Goal: Transaction & Acquisition: Purchase product/service

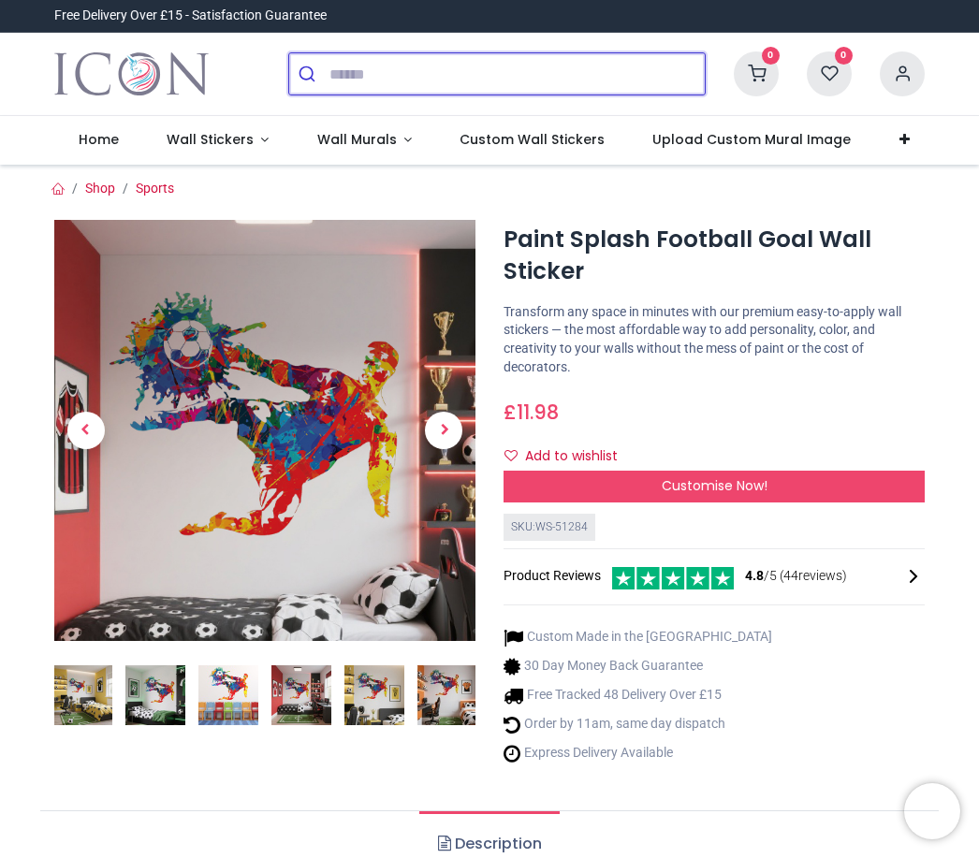
click at [507, 88] on input "search" at bounding box center [517, 73] width 375 height 41
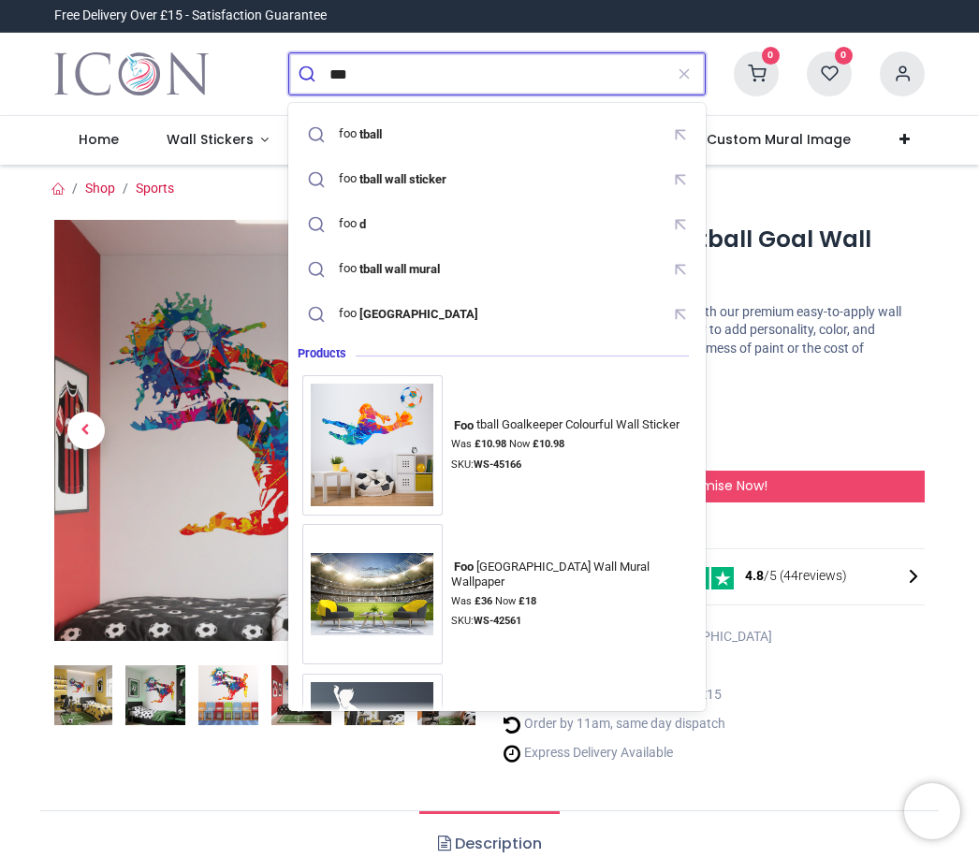
click at [448, 145] on div "foo tball" at bounding box center [497, 134] width 390 height 33
type input "********"
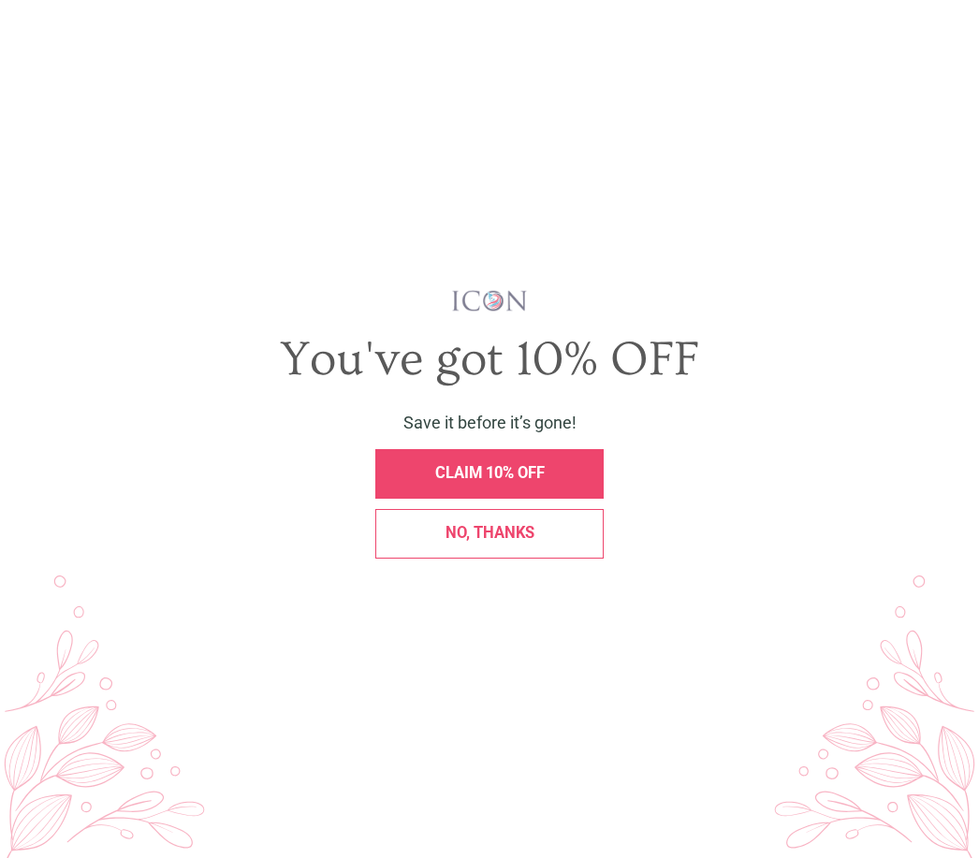
scroll to position [345, 0]
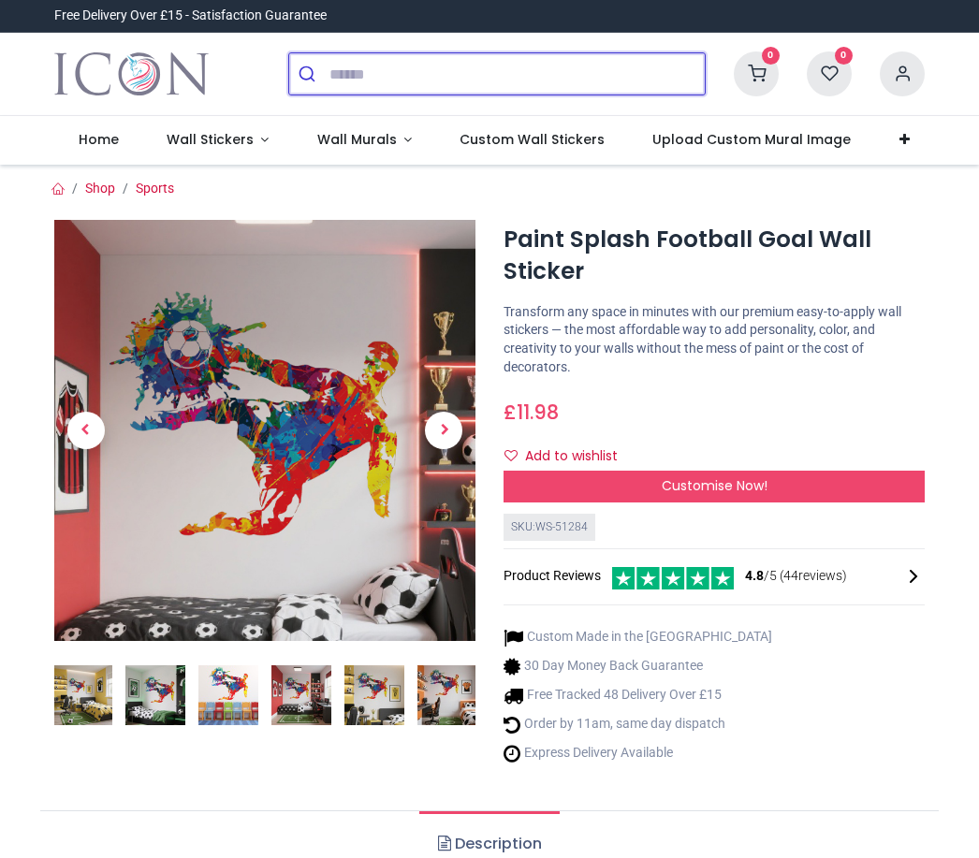
click at [466, 60] on input "search" at bounding box center [517, 73] width 375 height 41
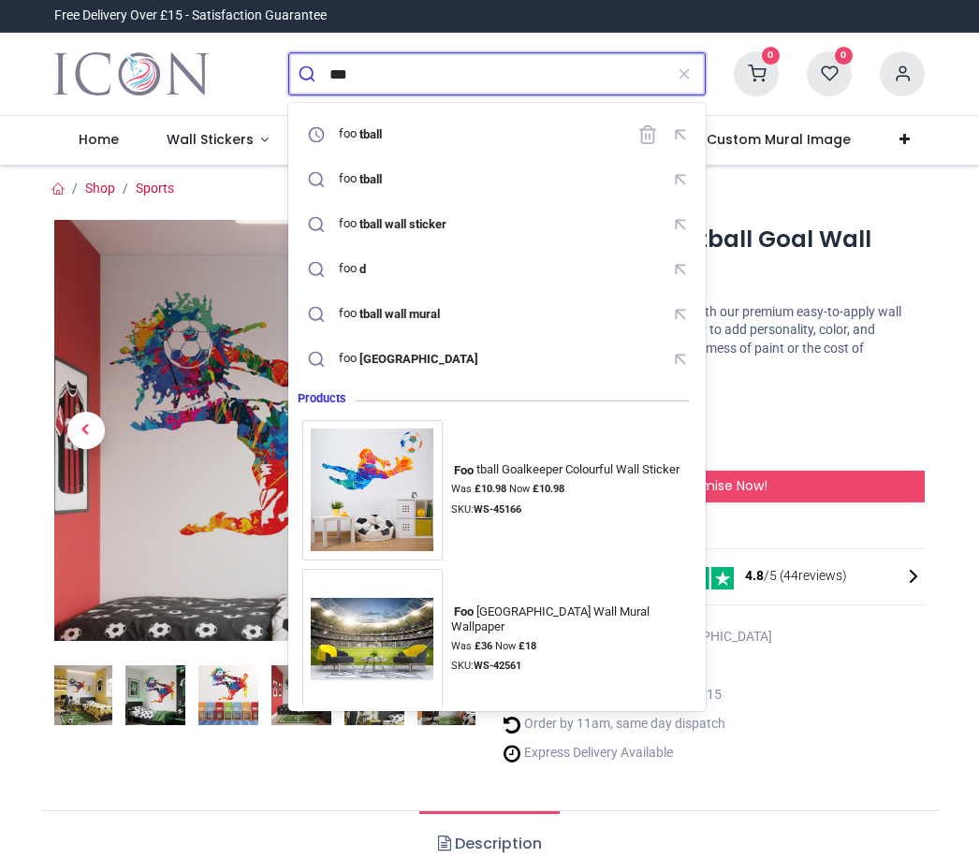
click at [390, 130] on div "foo tball" at bounding box center [364, 133] width 51 height 15
type input "********"
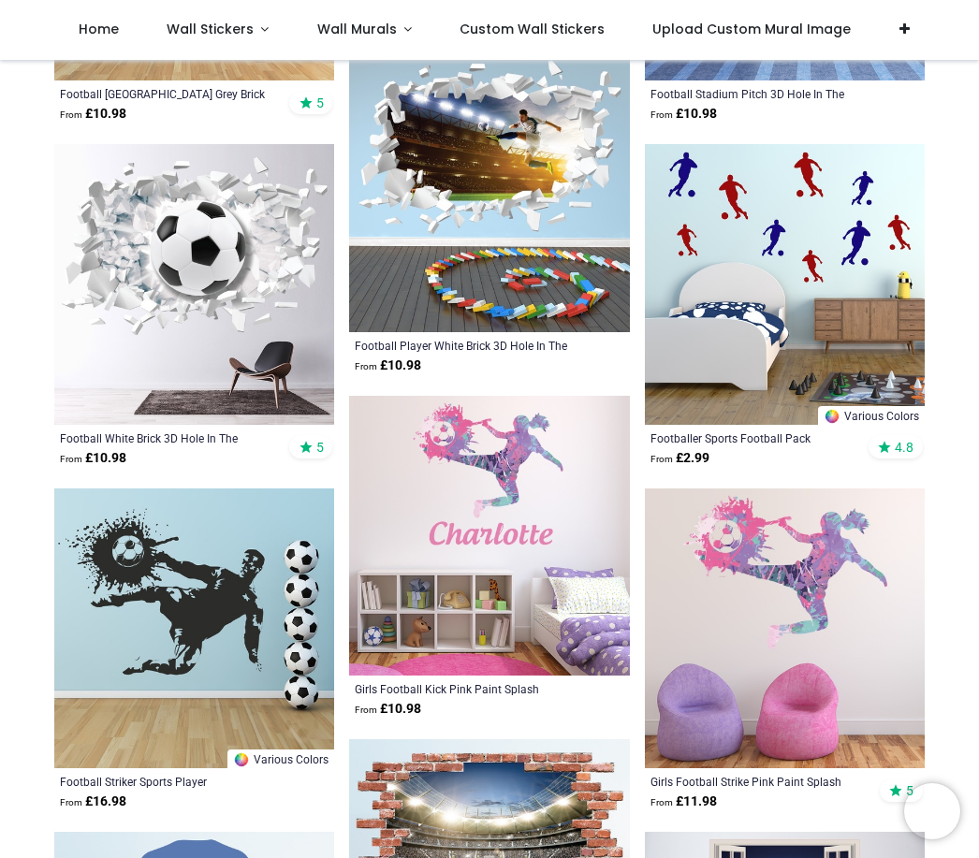
scroll to position [1517, 0]
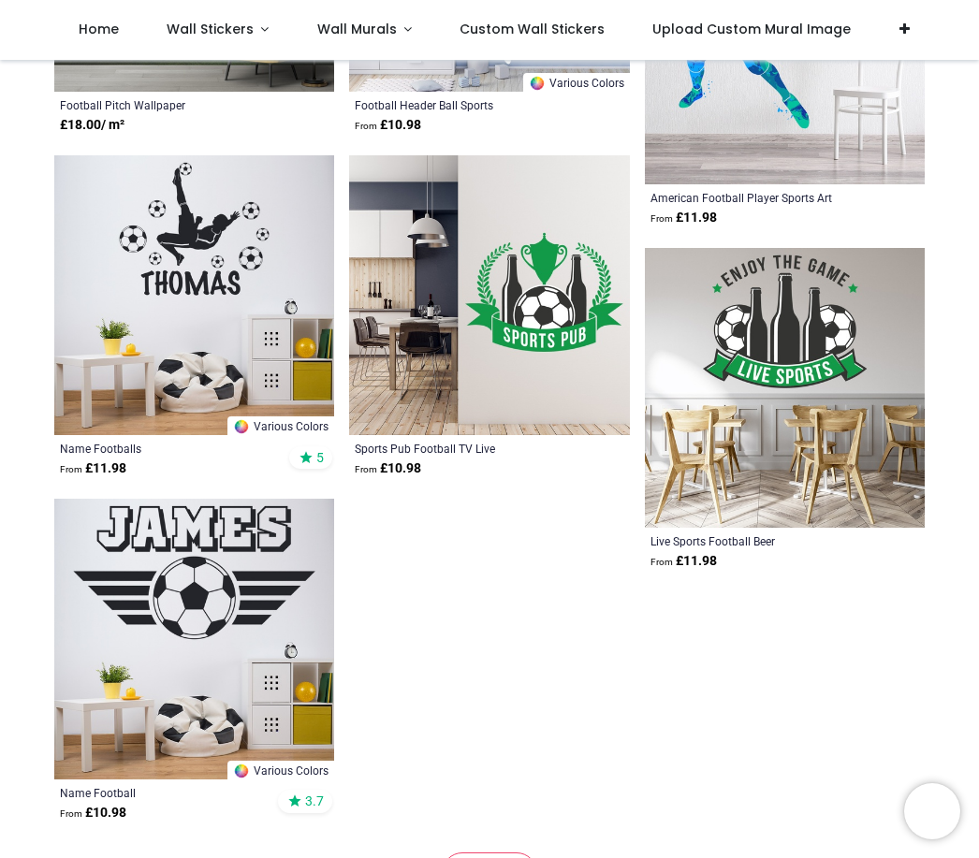
scroll to position [2811, 0]
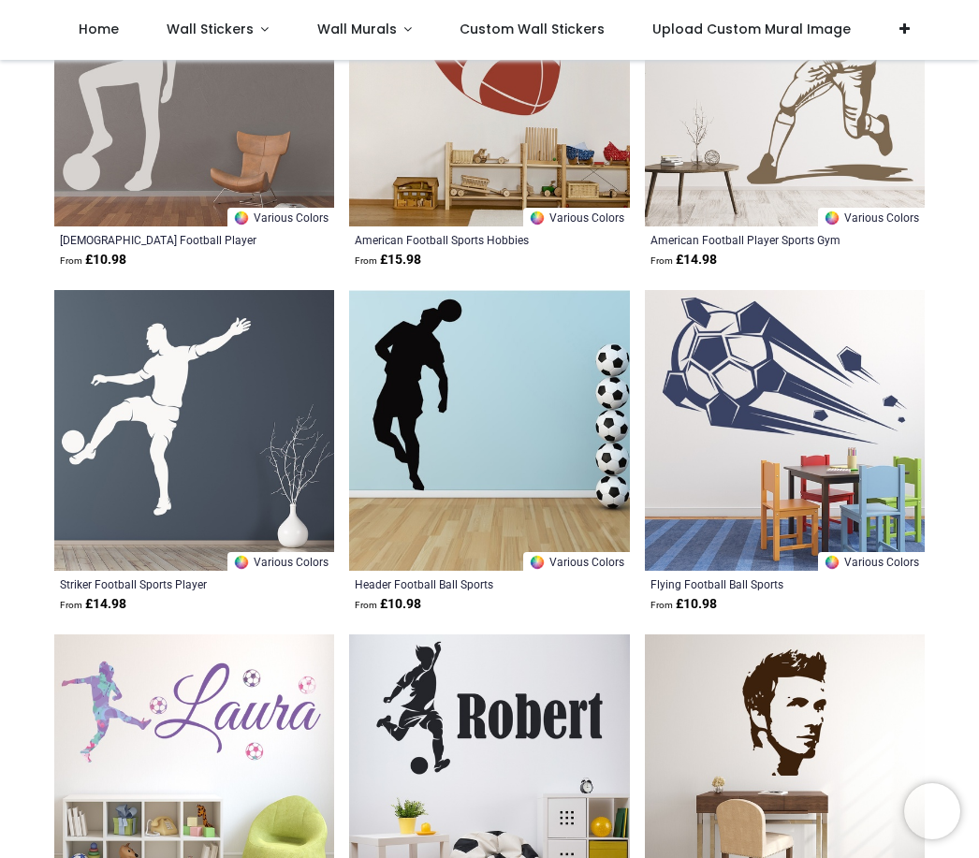
scroll to position [11160, 0]
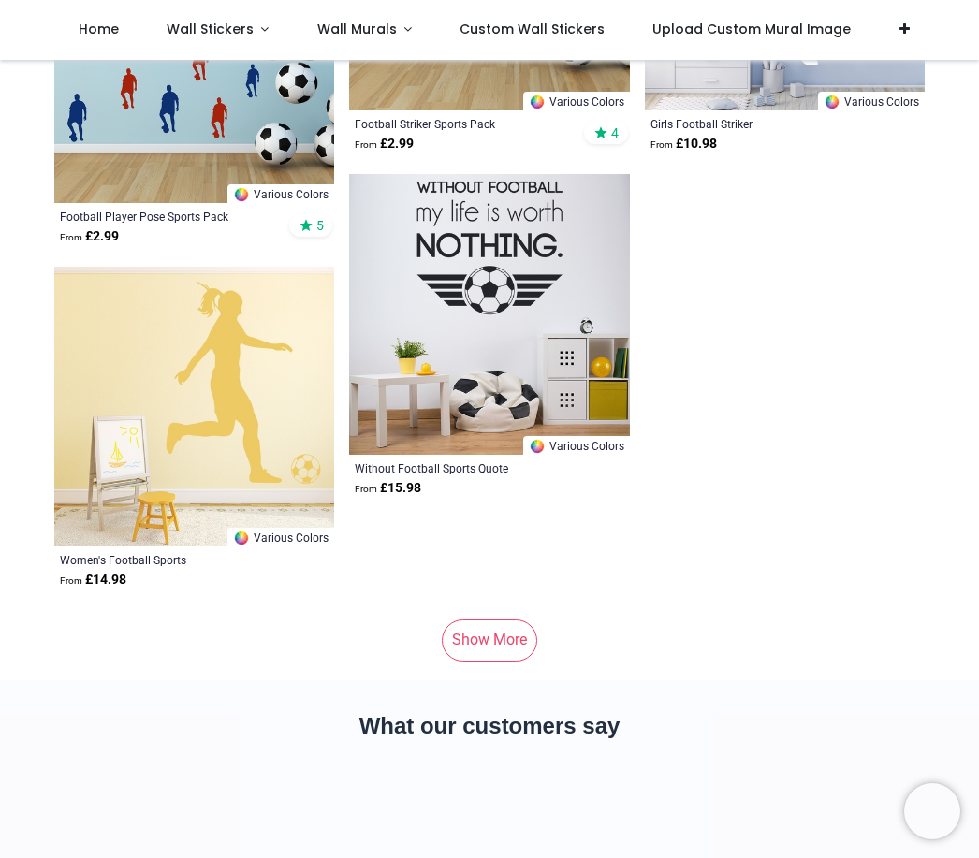
scroll to position [15469, 0]
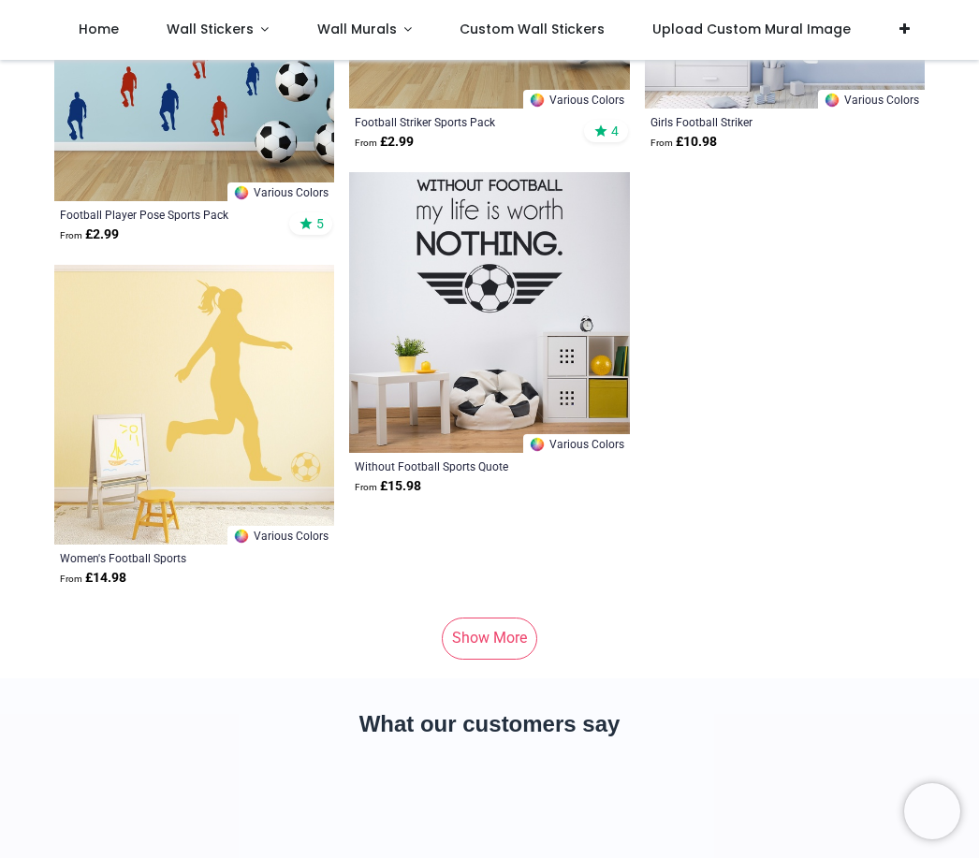
click at [475, 644] on link "Show More" at bounding box center [489, 638] width 95 height 41
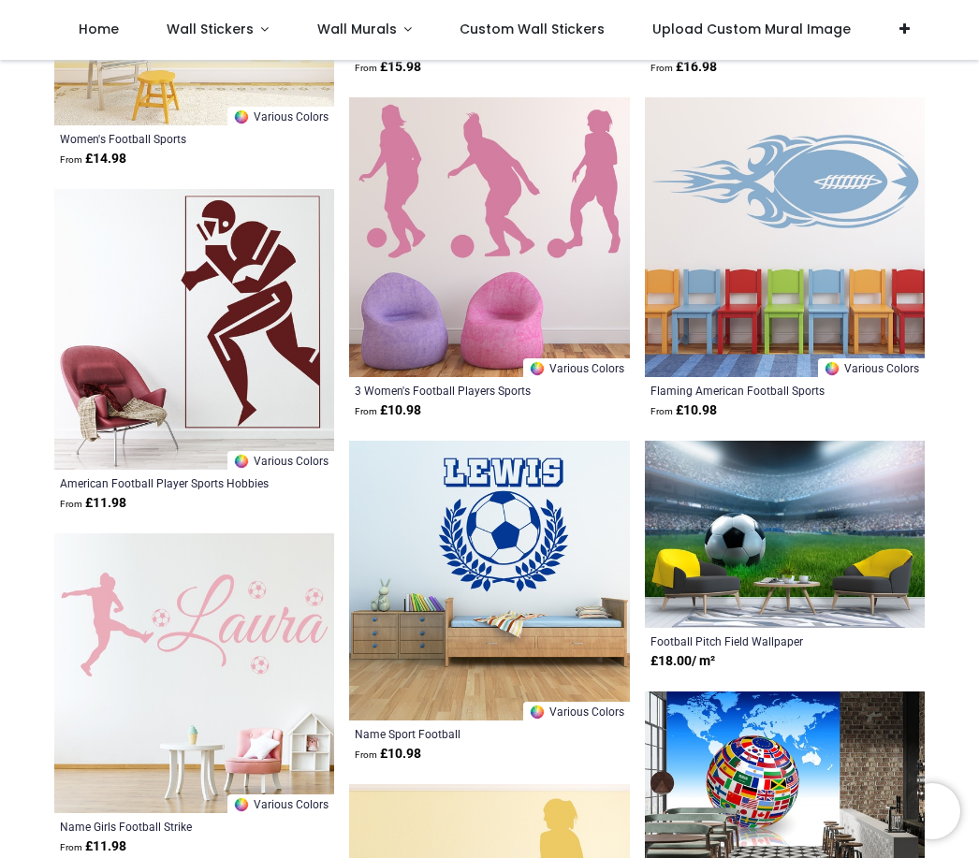
scroll to position [15889, 0]
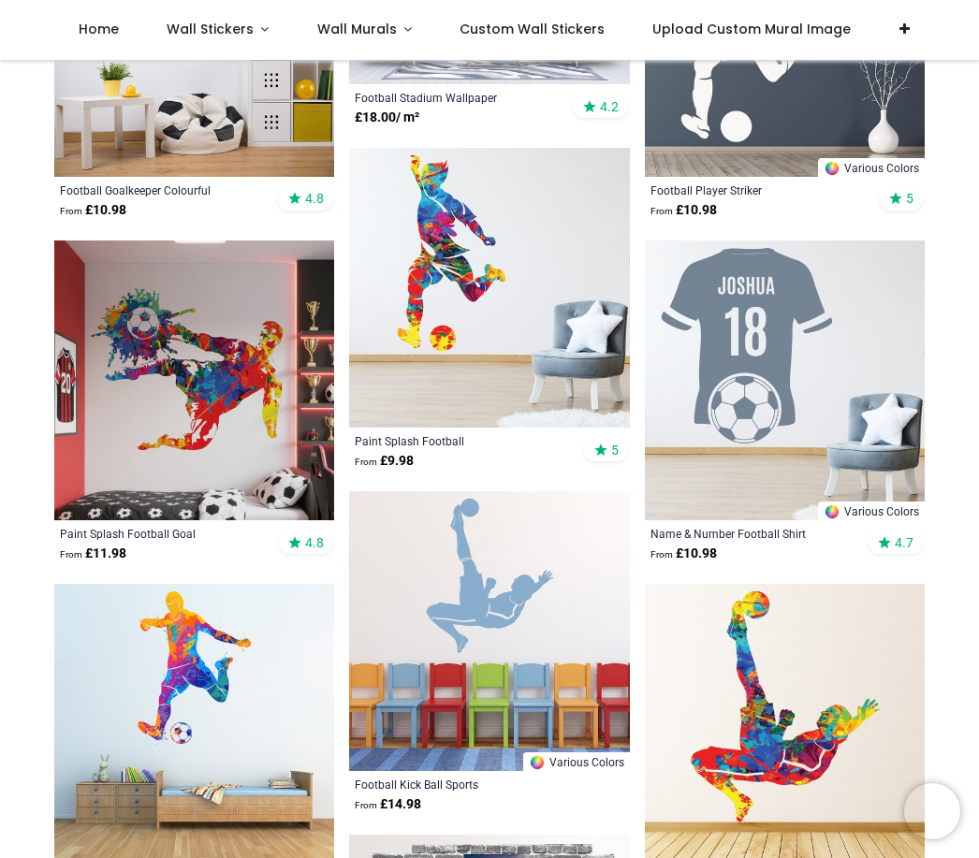
scroll to position [378, 0]
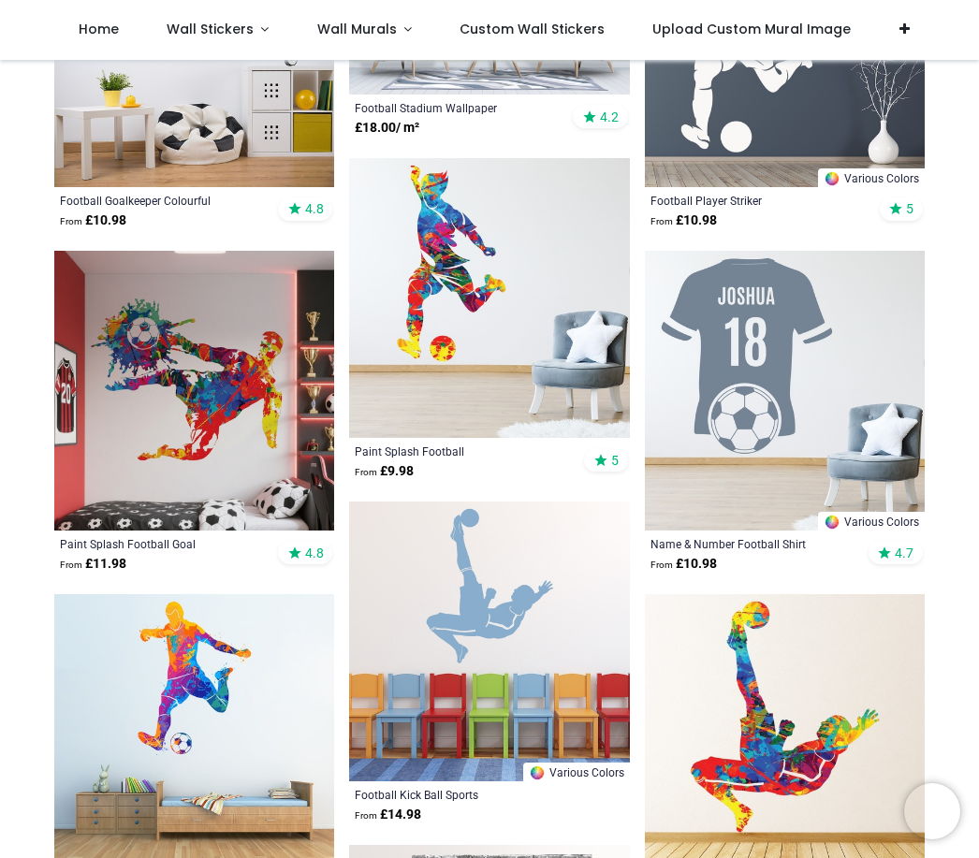
click at [212, 429] on img at bounding box center [194, 391] width 280 height 280
click at [858, 333] on img at bounding box center [785, 391] width 280 height 280
click at [842, 404] on img at bounding box center [785, 391] width 280 height 280
click at [888, 398] on img at bounding box center [785, 391] width 280 height 280
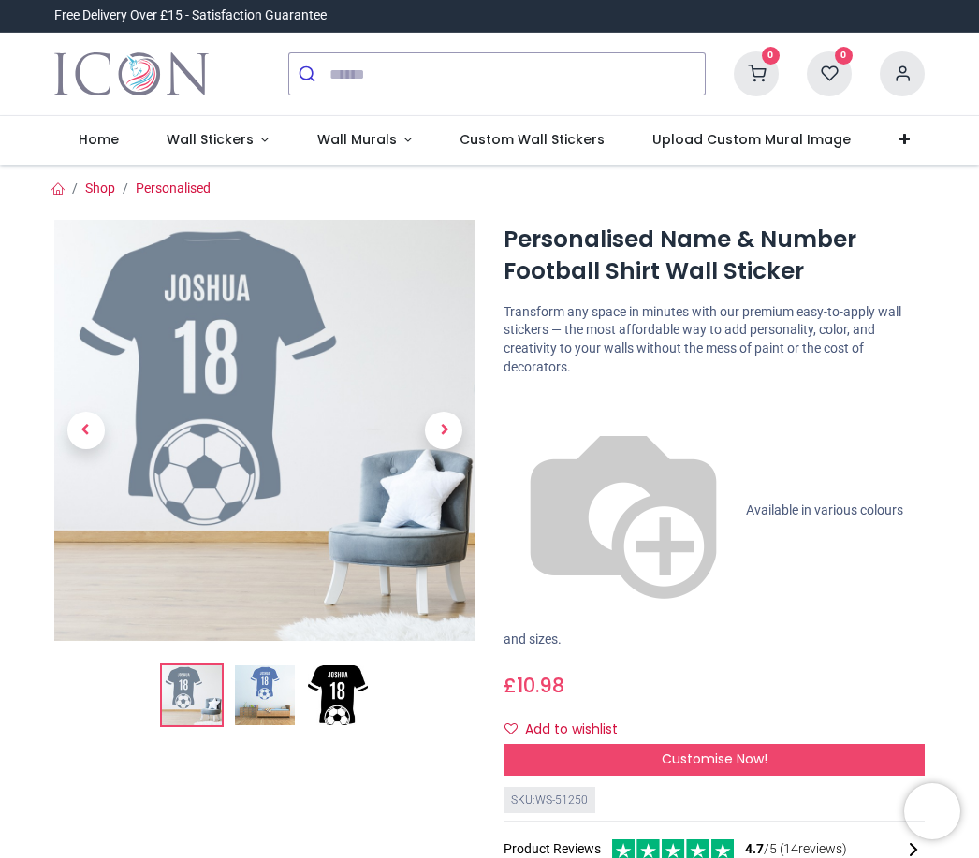
click at [460, 434] on span "Next" at bounding box center [443, 430] width 37 height 37
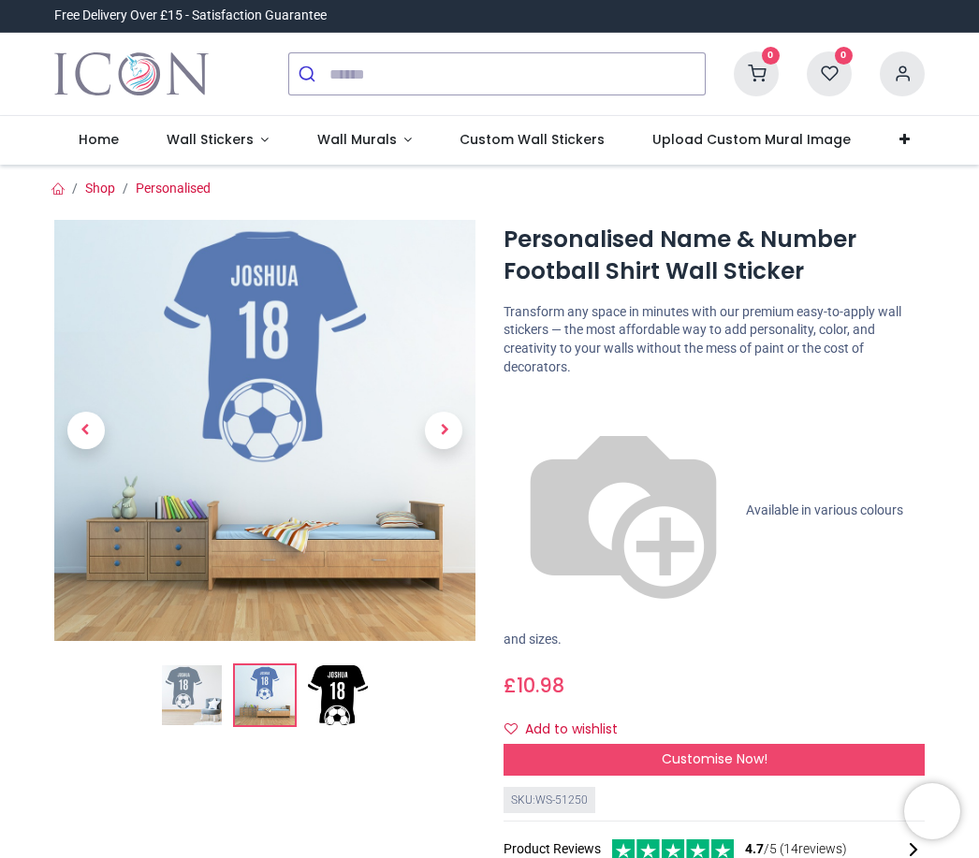
click at [447, 418] on span "Next" at bounding box center [443, 430] width 37 height 37
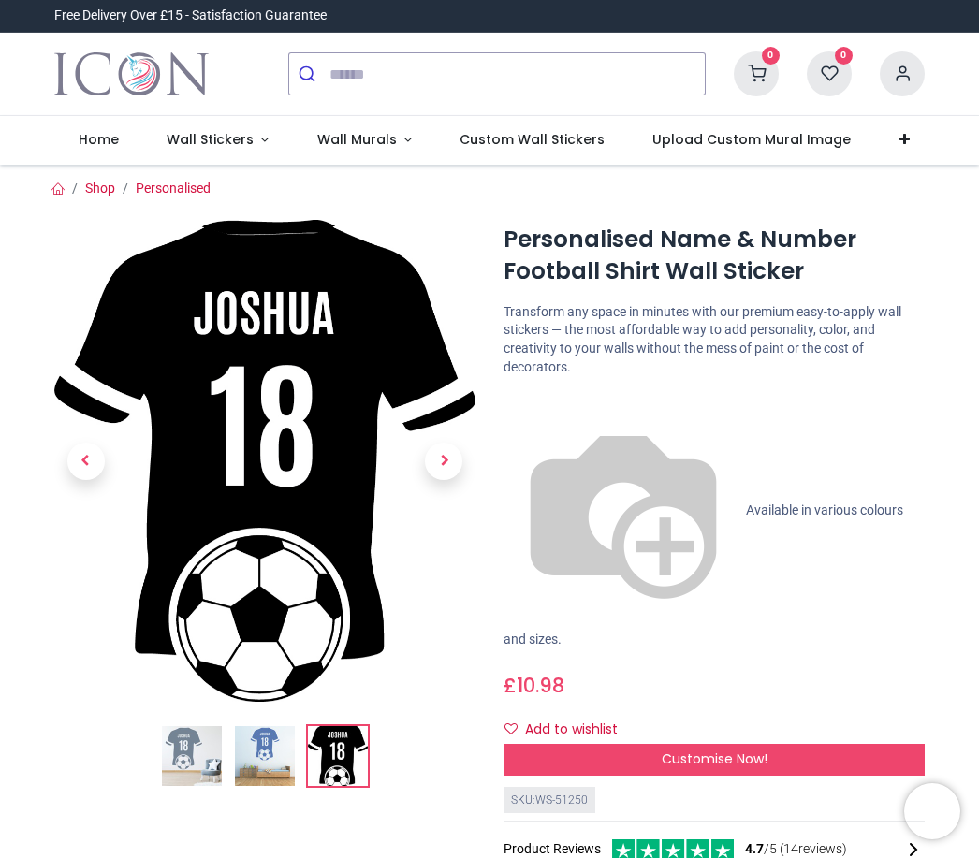
click at [444, 462] on span "Next" at bounding box center [443, 461] width 37 height 37
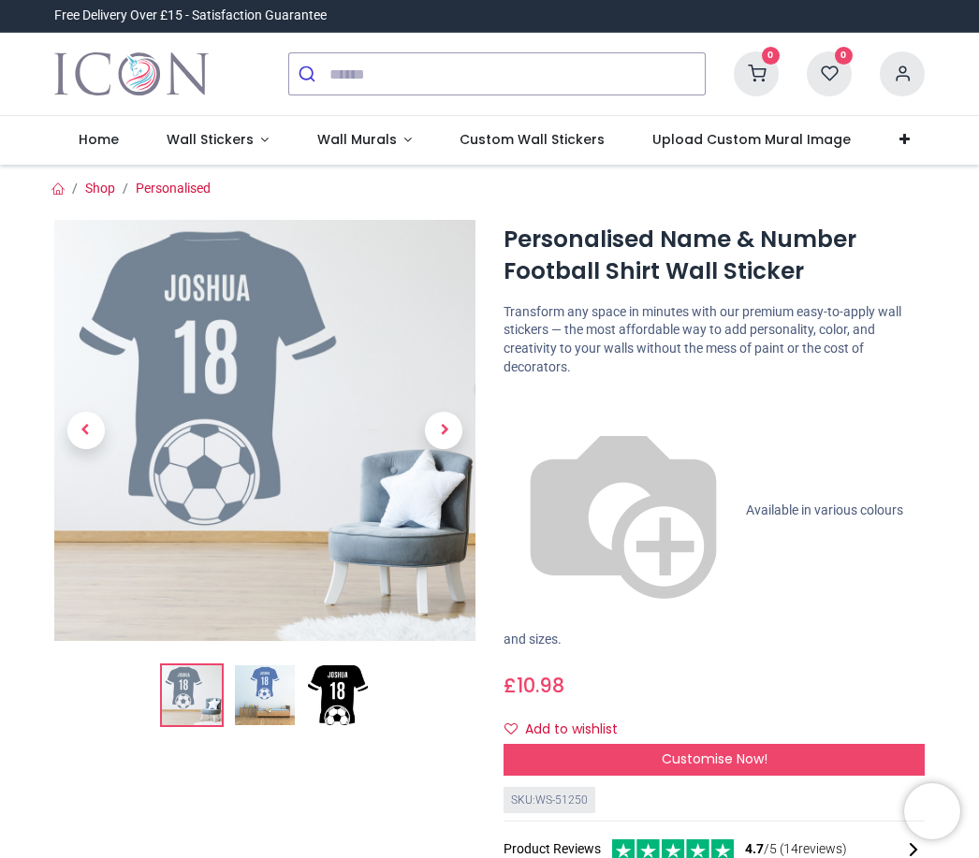
click at [451, 435] on span "Next" at bounding box center [443, 430] width 37 height 37
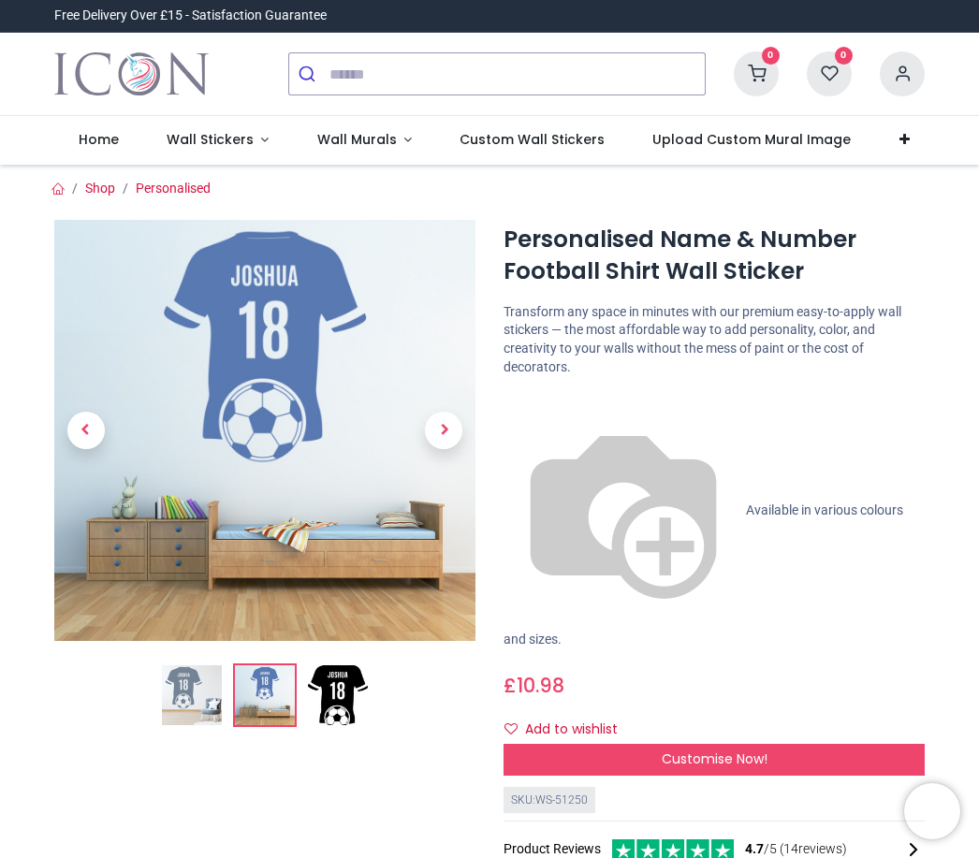
click at [457, 429] on span "Next" at bounding box center [443, 430] width 37 height 37
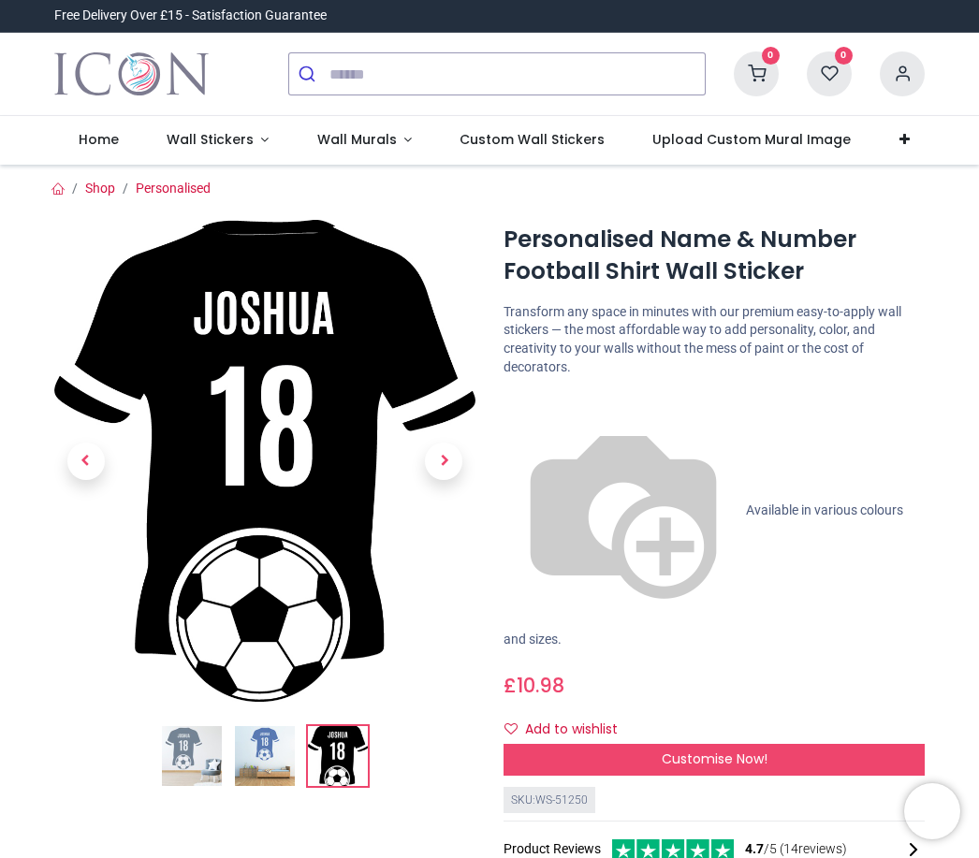
click at [433, 451] on span "Next" at bounding box center [443, 461] width 37 height 37
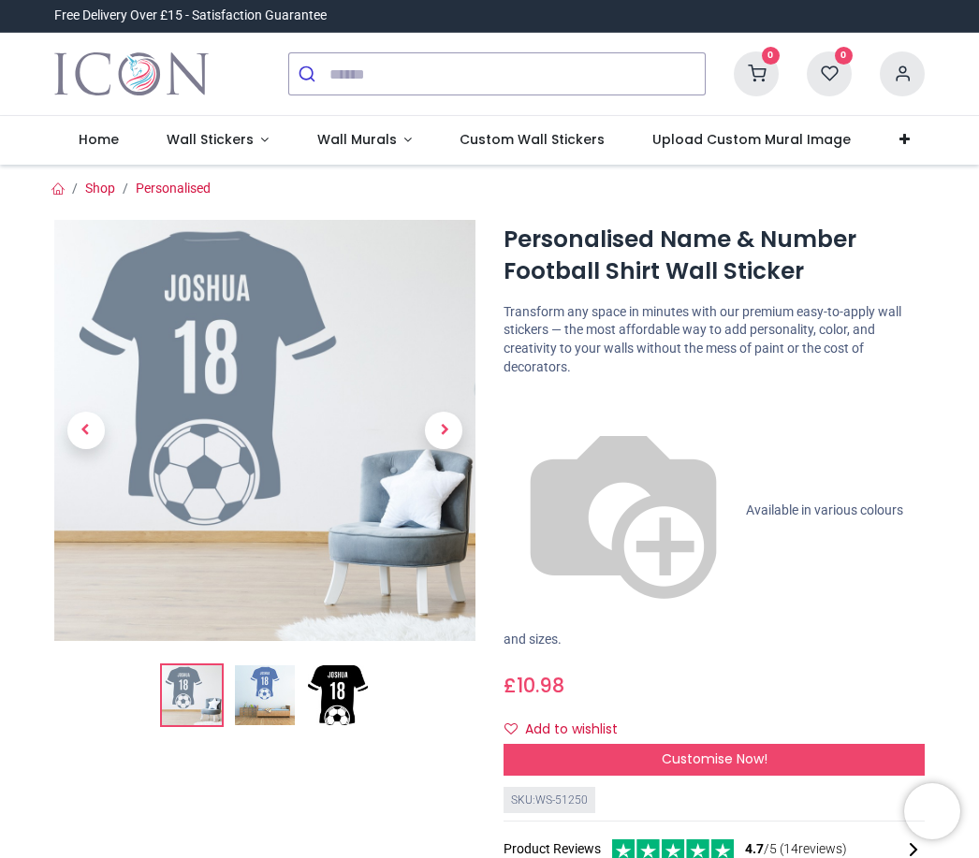
click at [448, 446] on span "Next" at bounding box center [443, 430] width 37 height 37
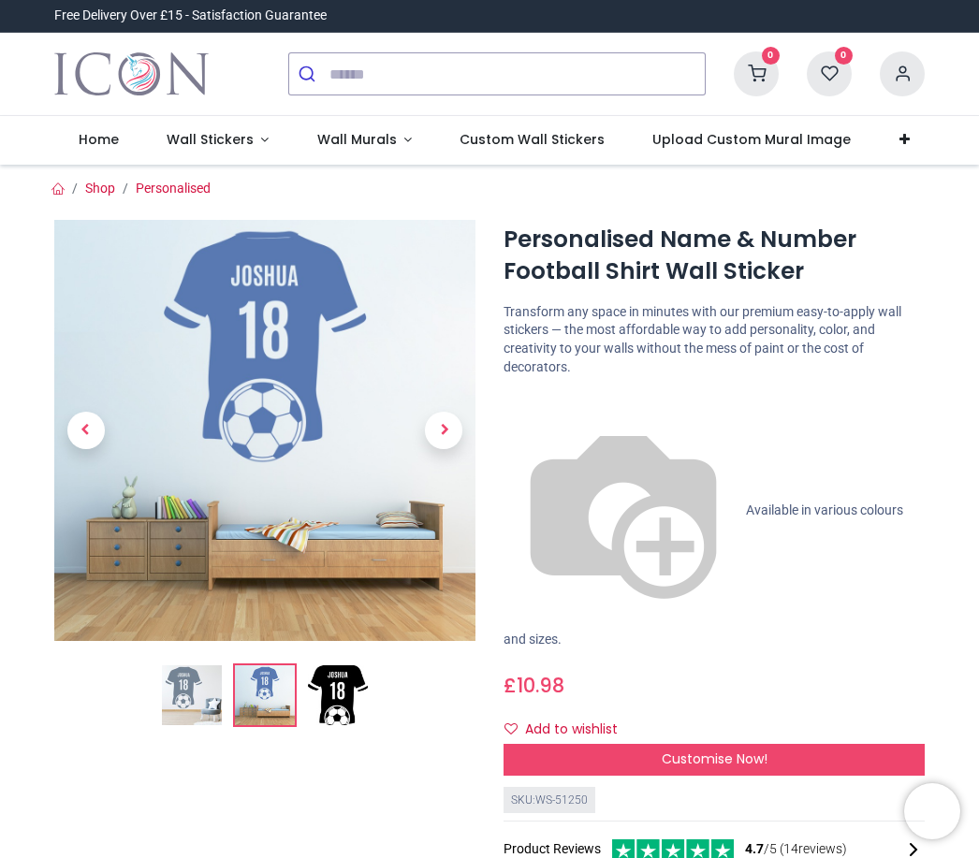
click at [454, 435] on span "Next" at bounding box center [443, 430] width 37 height 37
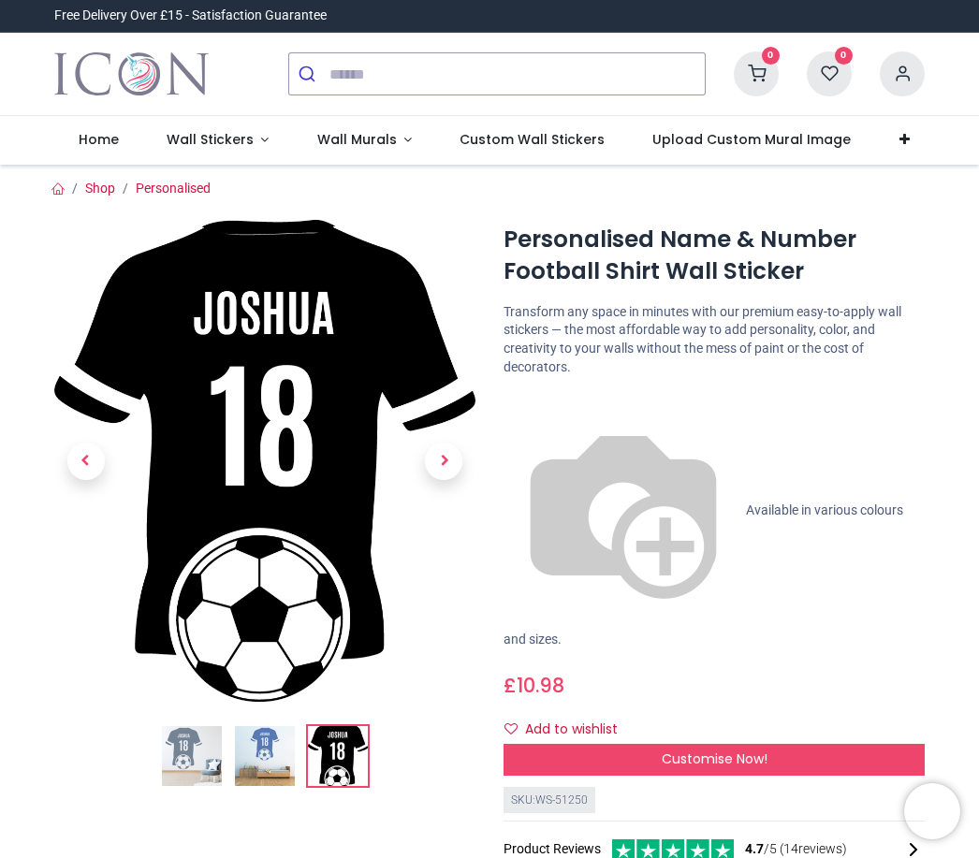
click at [454, 444] on span "Next" at bounding box center [443, 461] width 37 height 37
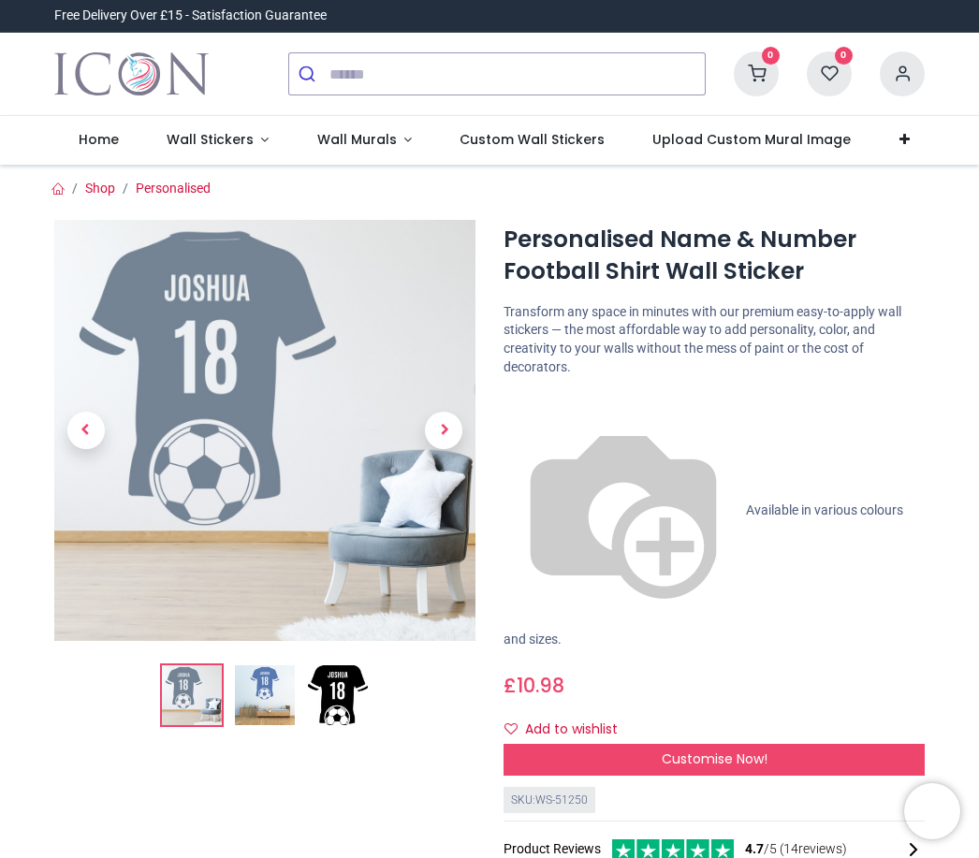
click at [441, 421] on span "Next" at bounding box center [443, 430] width 37 height 37
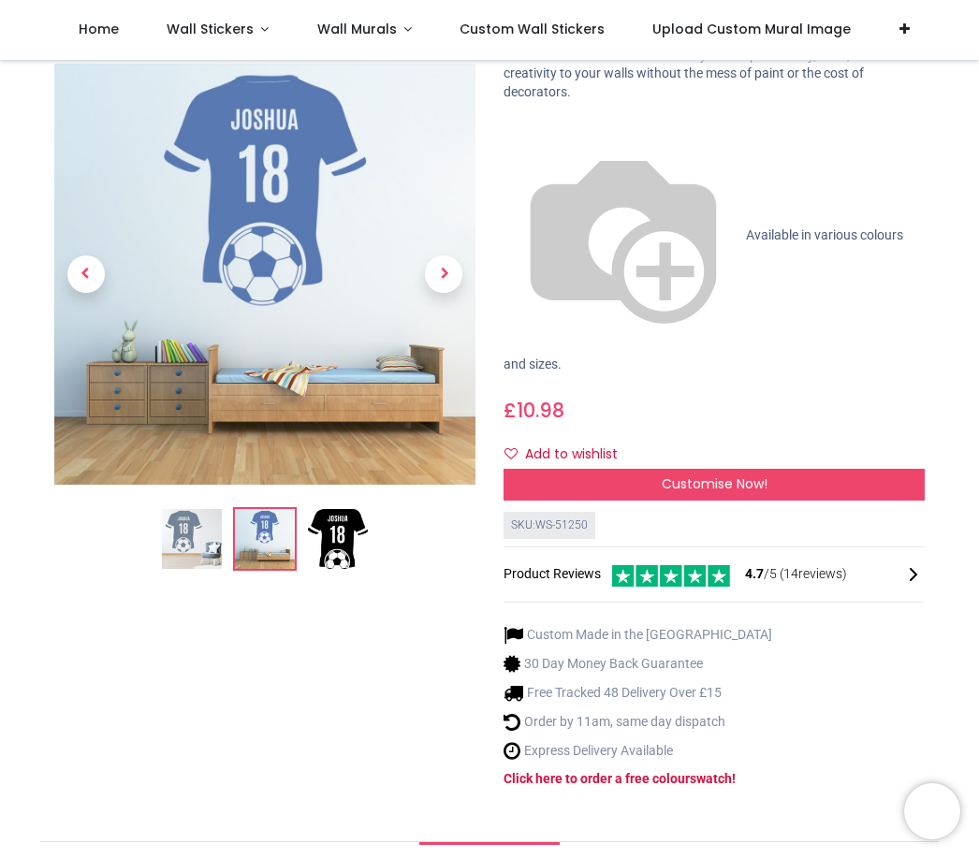
scroll to position [175, 0]
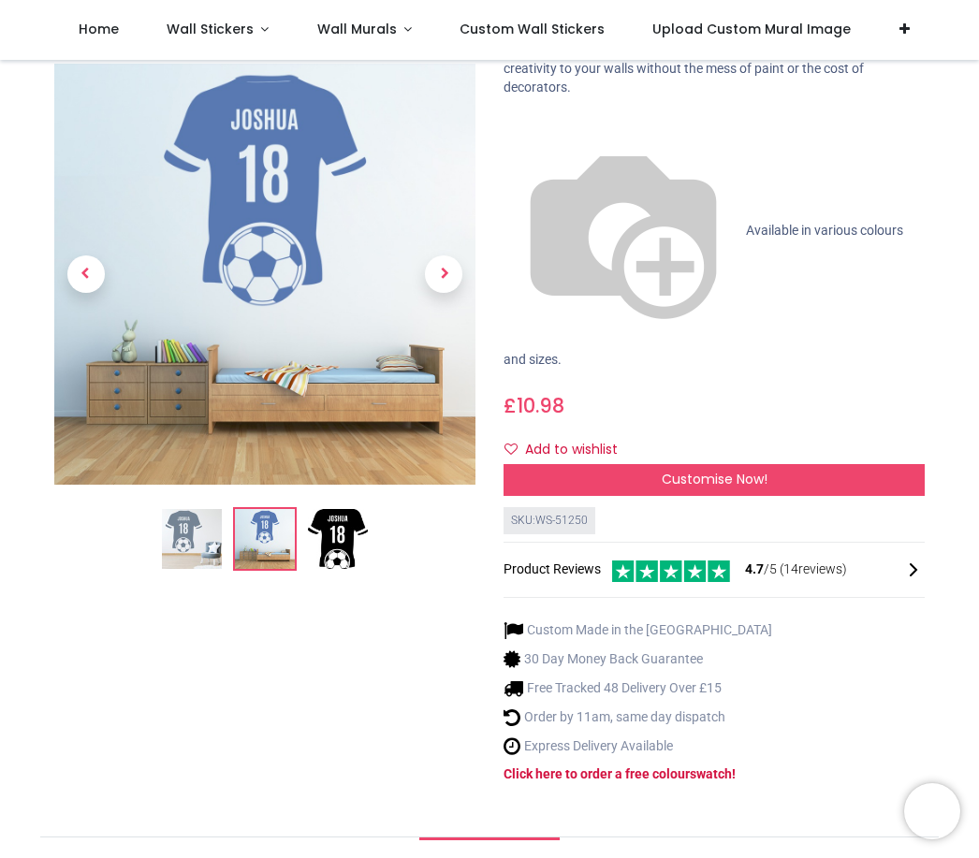
click at [829, 464] on div "Customise Now!" at bounding box center [714, 480] width 421 height 32
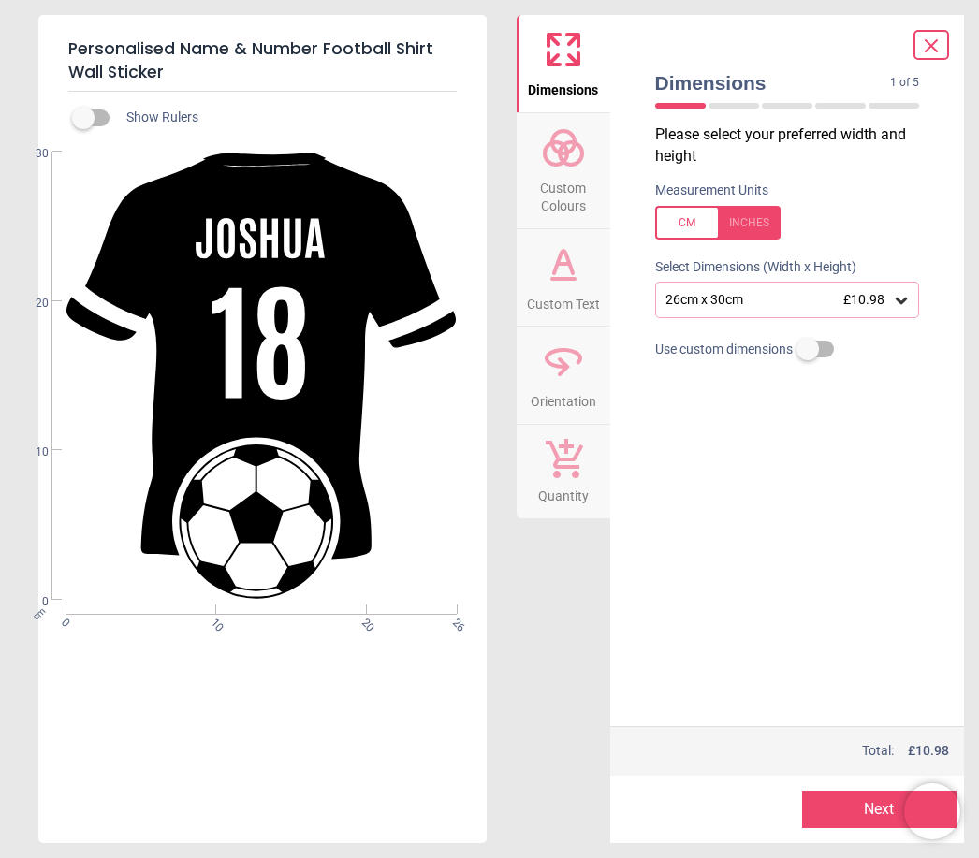
click at [584, 203] on span "Custom Colours" at bounding box center [564, 193] width 90 height 46
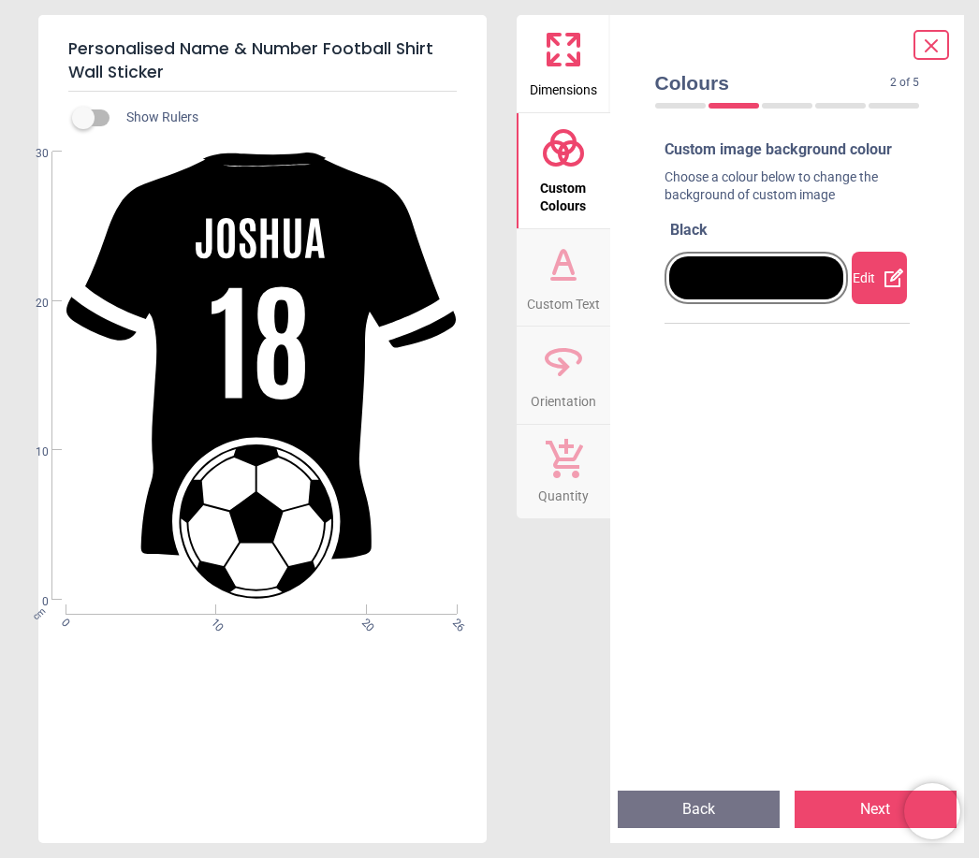
click at [574, 265] on icon at bounding box center [563, 264] width 45 height 45
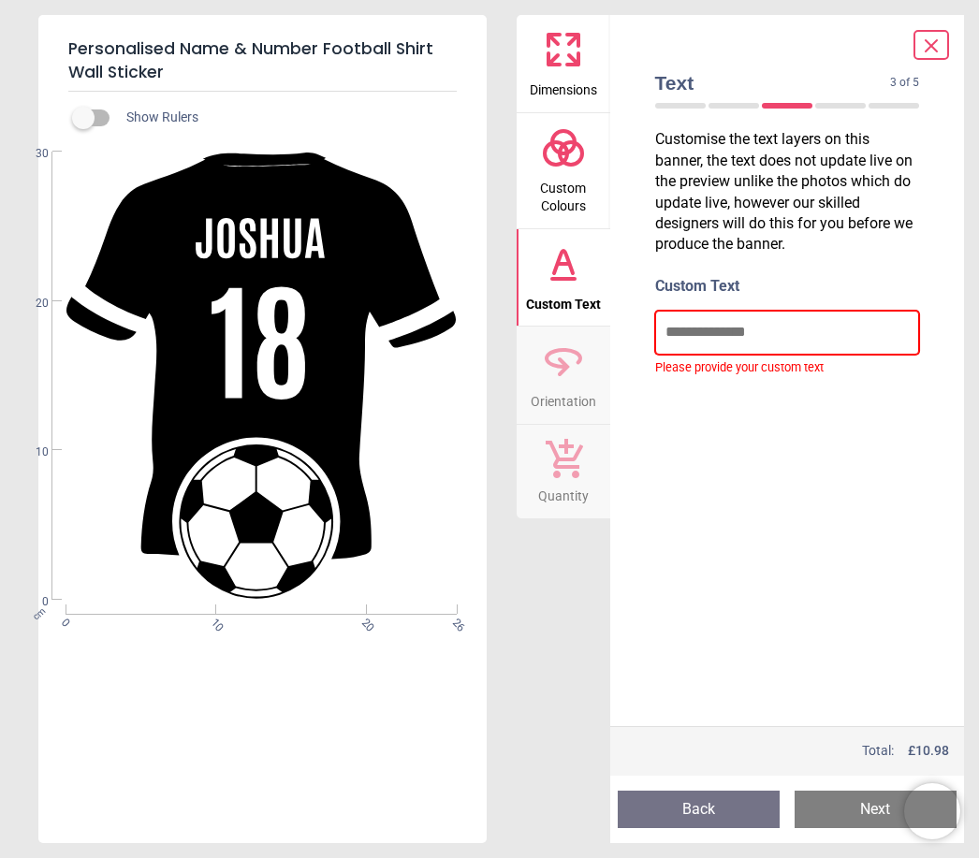
click at [812, 351] on input "text" at bounding box center [787, 332] width 265 height 43
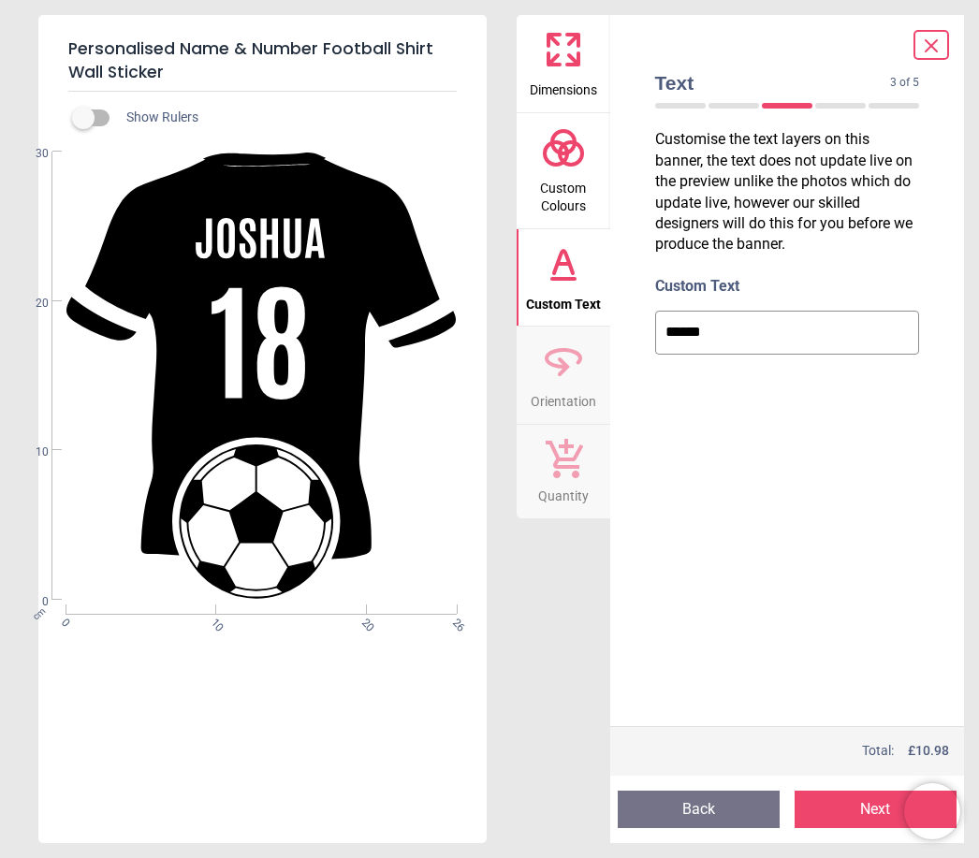
type input "******"
click at [785, 279] on label "Custom Text" at bounding box center [787, 286] width 265 height 21
click at [573, 359] on icon at bounding box center [563, 361] width 45 height 45
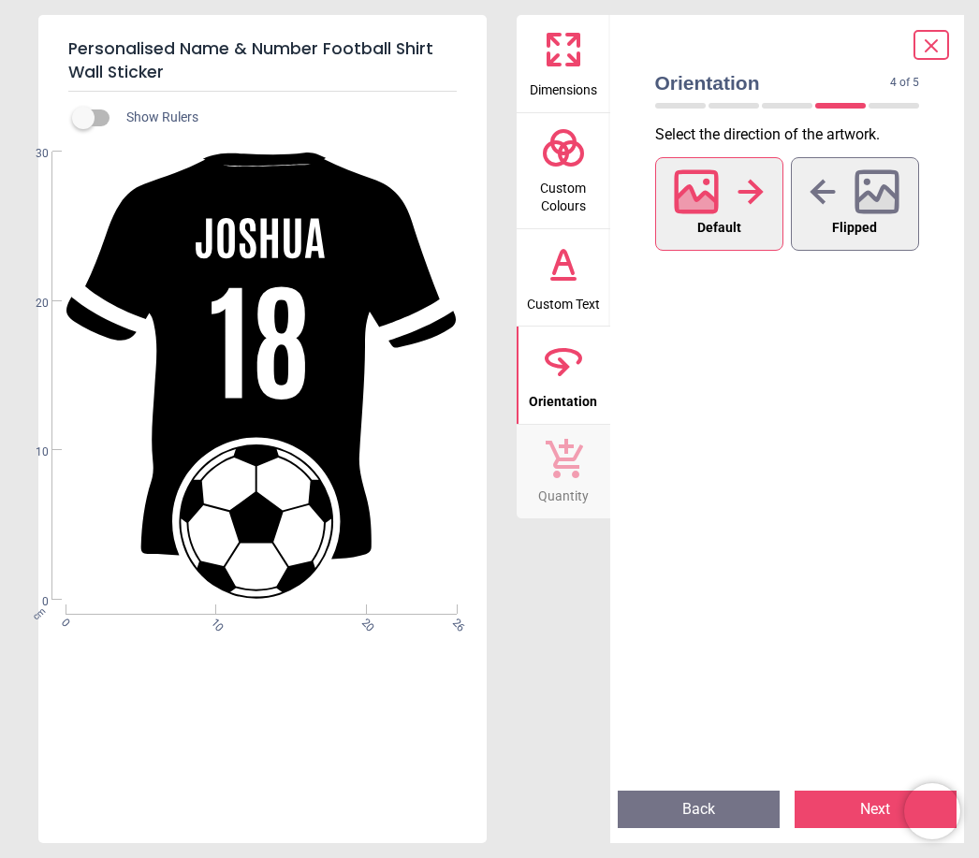
click at [850, 204] on div at bounding box center [855, 192] width 90 height 49
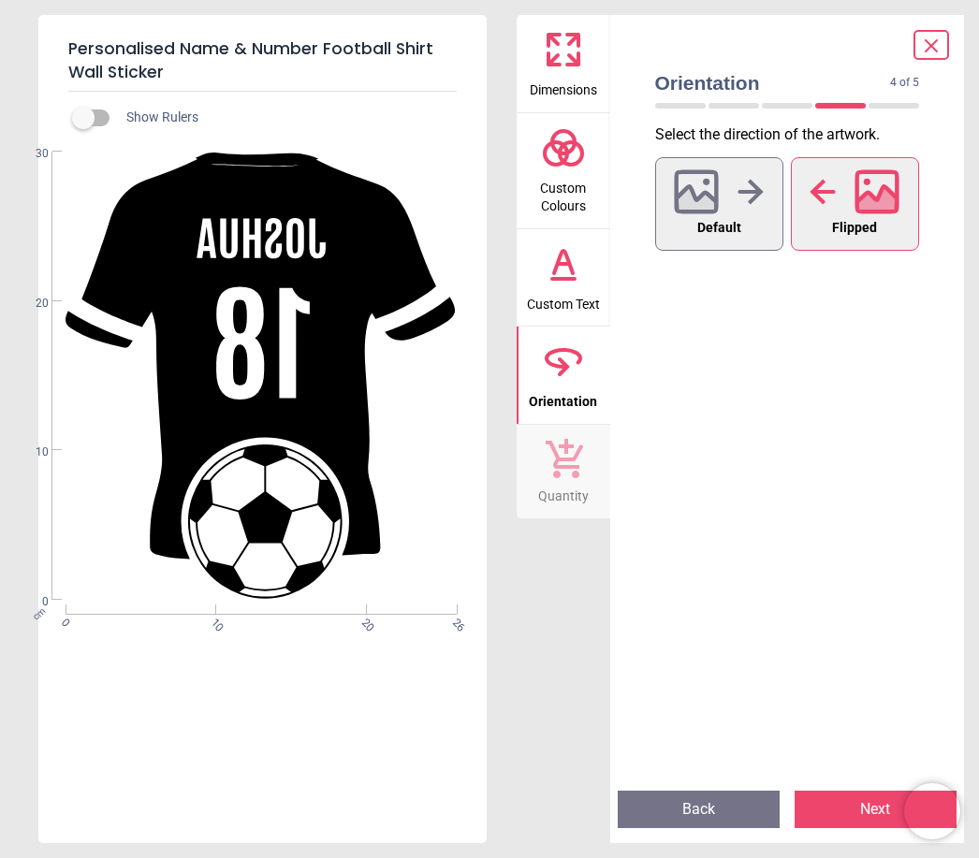
click at [706, 208] on icon at bounding box center [697, 202] width 40 height 33
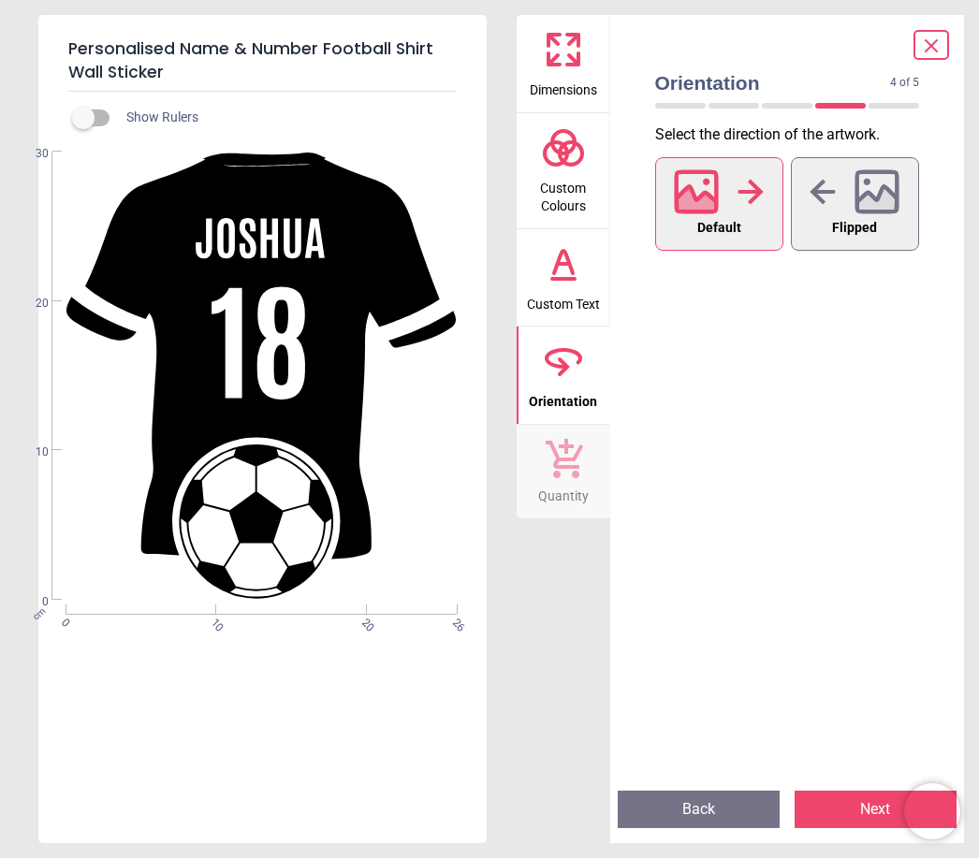
click at [576, 489] on span "Quantity" at bounding box center [563, 492] width 51 height 28
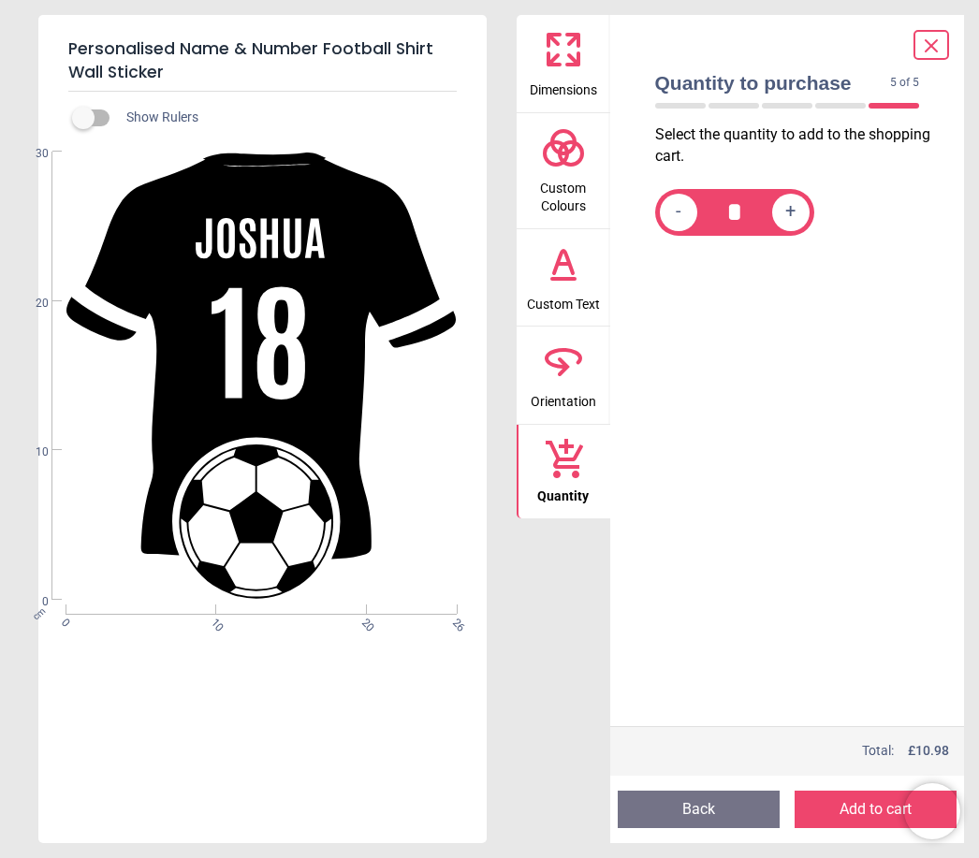
click at [567, 87] on span "Dimensions" at bounding box center [563, 86] width 67 height 28
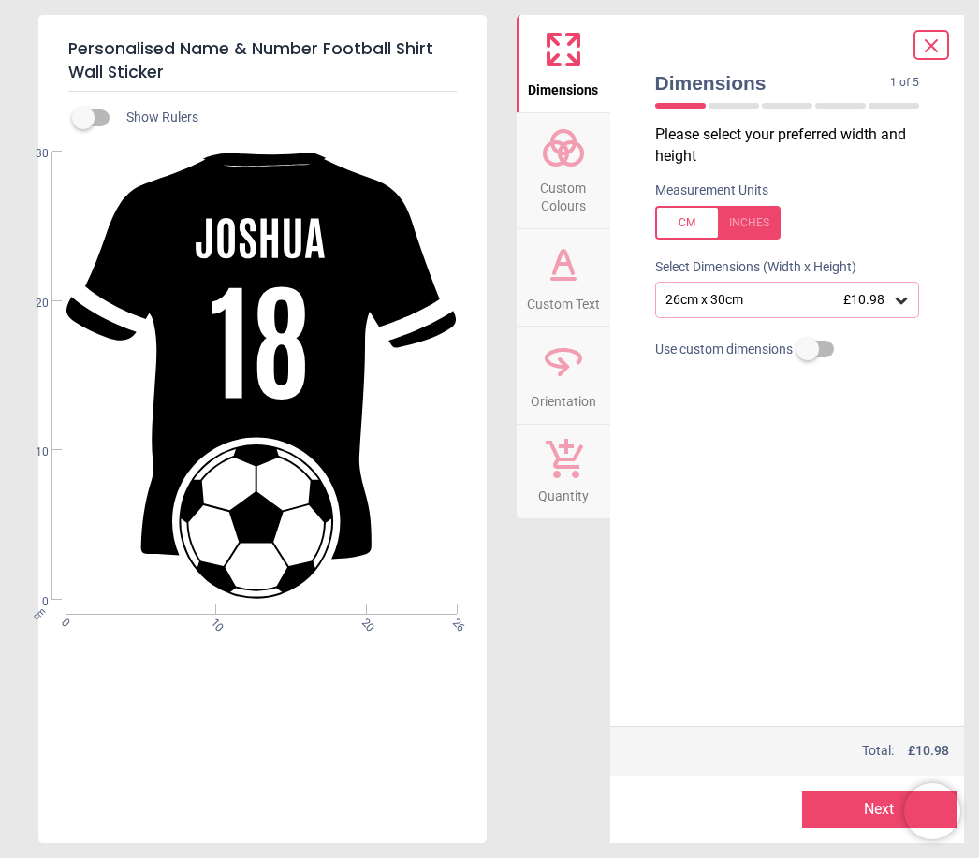
click at [889, 308] on div "26cm x 30cm £10.98" at bounding box center [787, 300] width 265 height 36
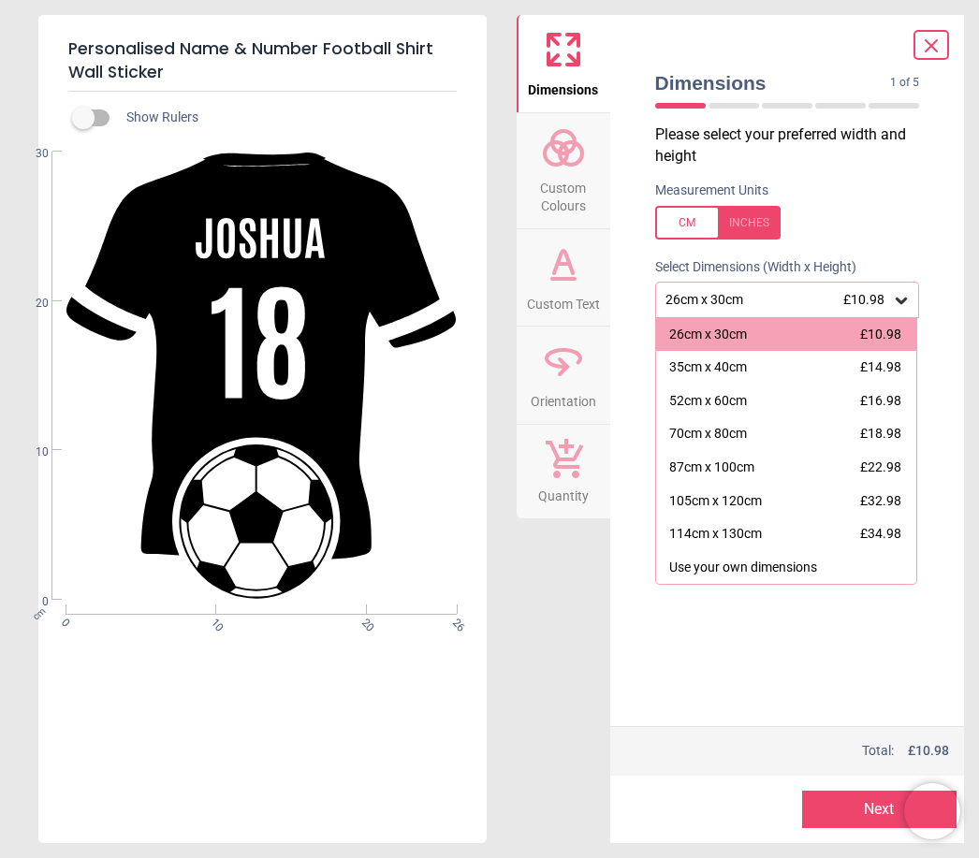
click at [851, 528] on div "114cm x 130cm £34.98" at bounding box center [786, 535] width 261 height 34
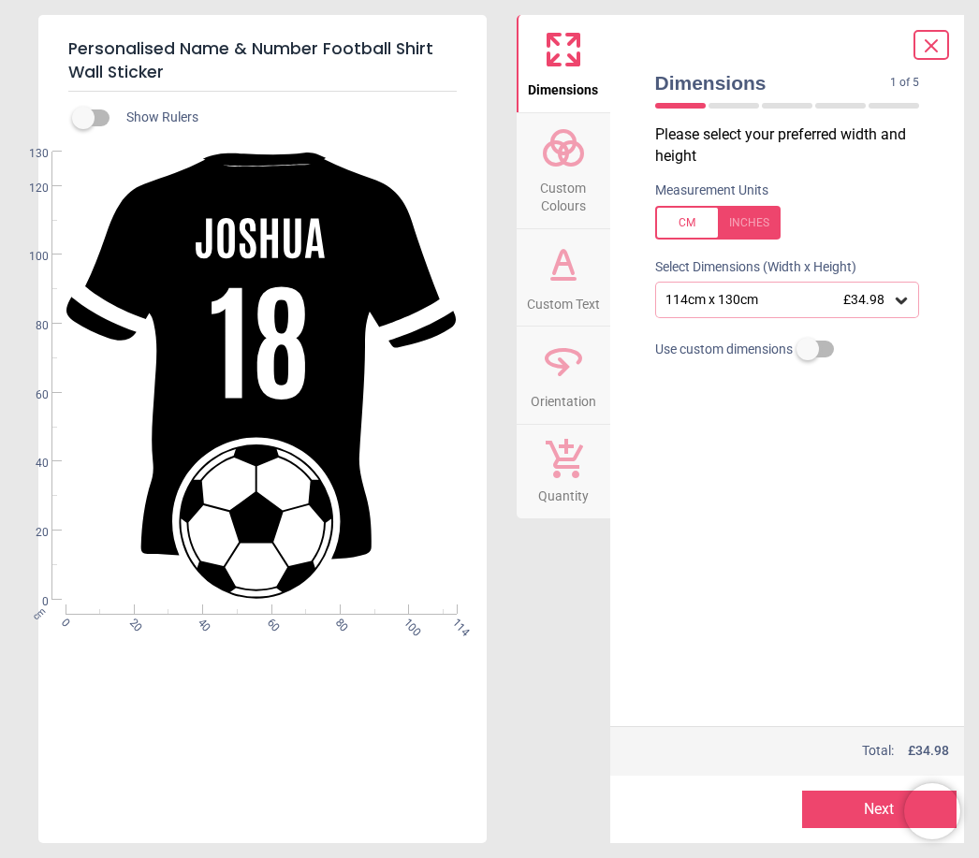
click at [886, 270] on div "Select Dimensions (Width x Height)" at bounding box center [787, 267] width 295 height 19
click at [888, 295] on div "114cm x 130cm £34.98" at bounding box center [778, 300] width 229 height 16
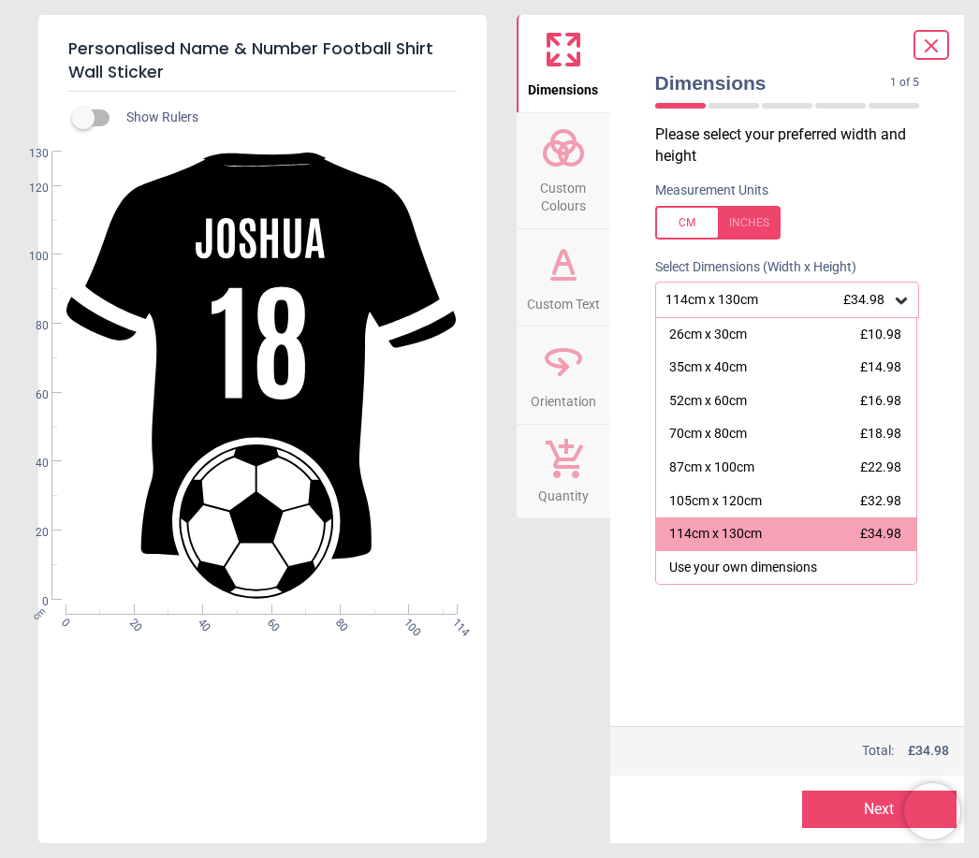
click at [851, 668] on div "Please select your preferred width and height Measurement Units Select Dimensio…" at bounding box center [787, 426] width 295 height 602
click at [855, 492] on div "105cm x 120cm £32.98" at bounding box center [786, 502] width 261 height 34
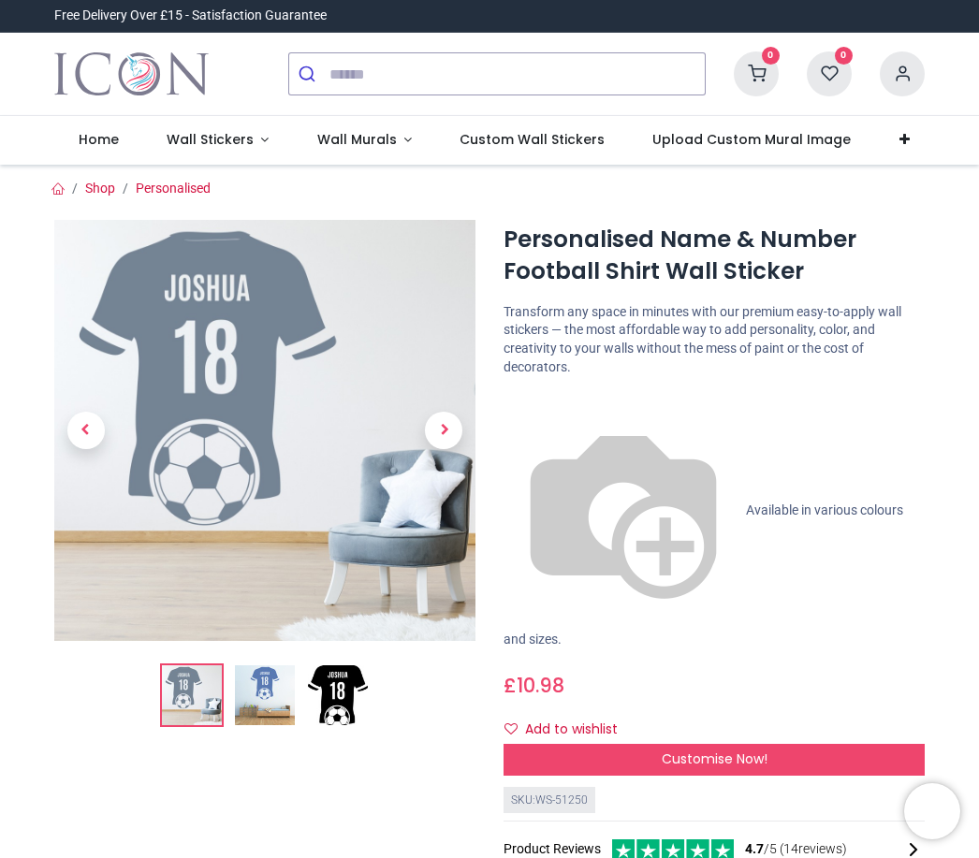
click at [443, 426] on span "Next" at bounding box center [443, 430] width 37 height 37
